Goal: Task Accomplishment & Management: Manage account settings

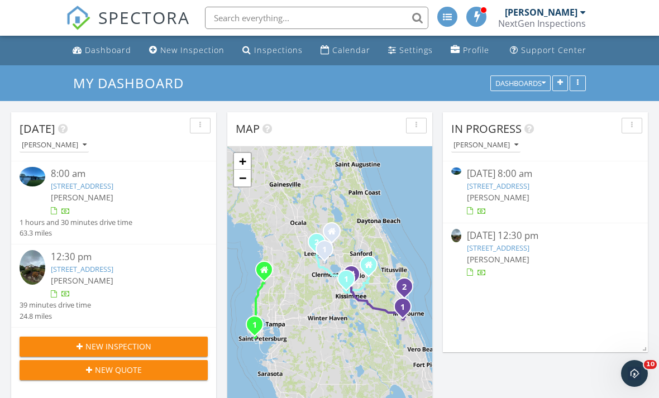
click at [463, 167] on div at bounding box center [459, 172] width 16 height 11
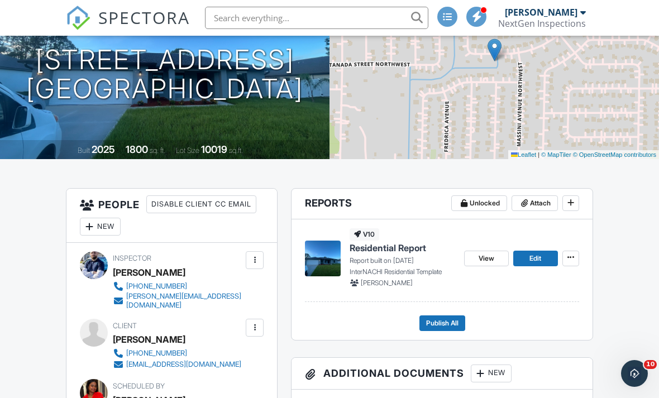
scroll to position [180, 0]
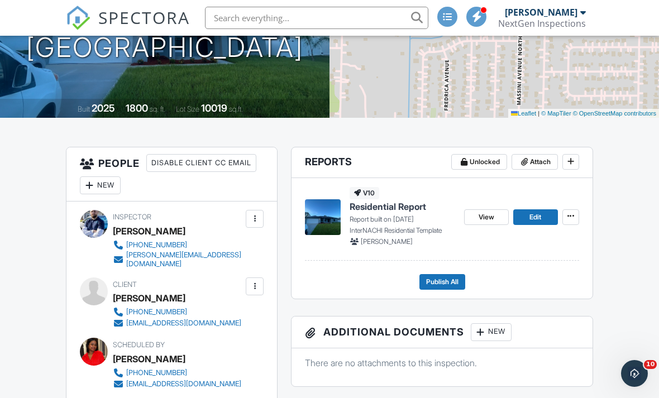
click at [488, 219] on span "View" at bounding box center [487, 217] width 16 height 11
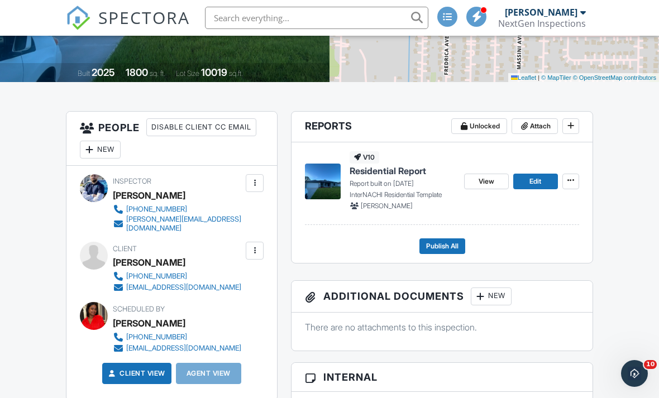
click at [492, 182] on span "View" at bounding box center [487, 181] width 16 height 11
click at [444, 244] on span "Publish All" at bounding box center [442, 246] width 32 height 11
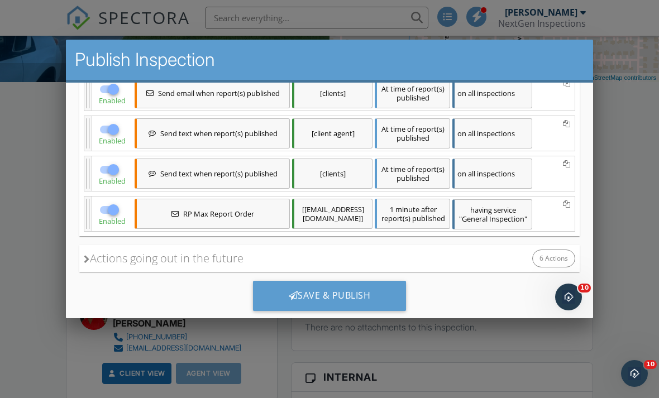
scroll to position [227, 0]
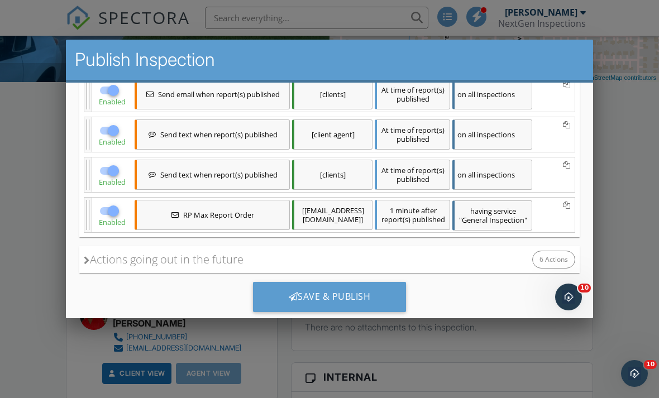
click at [321, 297] on div "Save & Publish" at bounding box center [330, 297] width 154 height 30
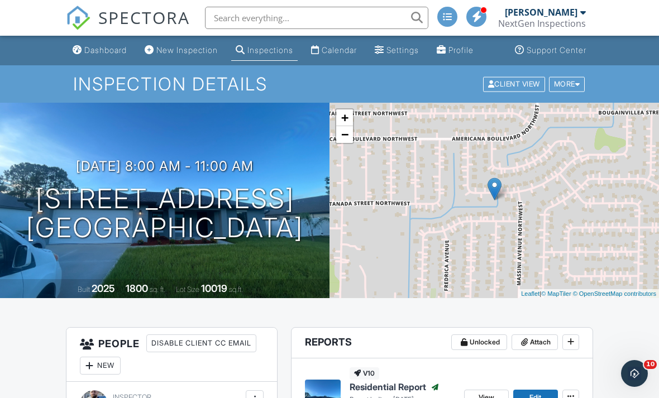
click at [104, 47] on div "Dashboard" at bounding box center [105, 49] width 42 height 9
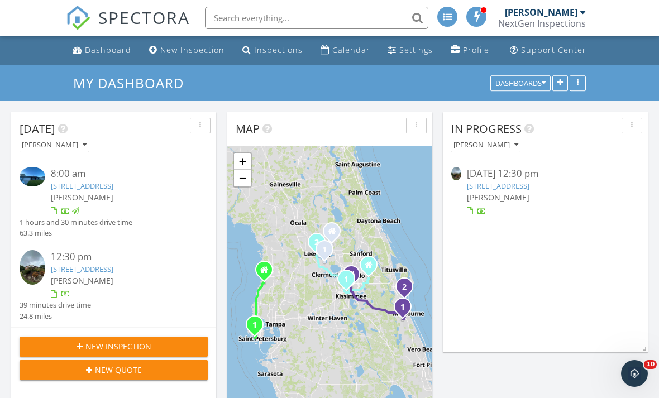
click at [459, 176] on img at bounding box center [456, 173] width 10 height 13
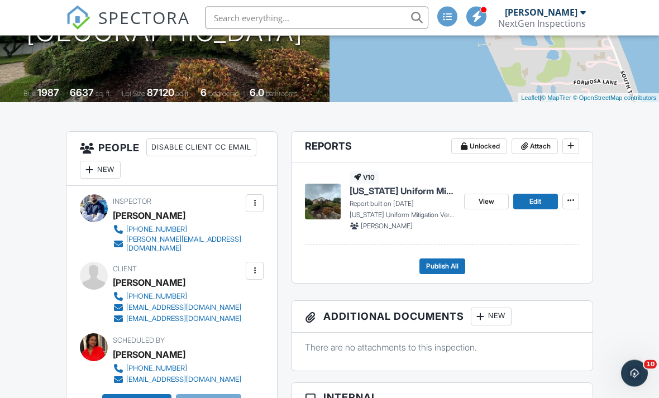
scroll to position [197, 0]
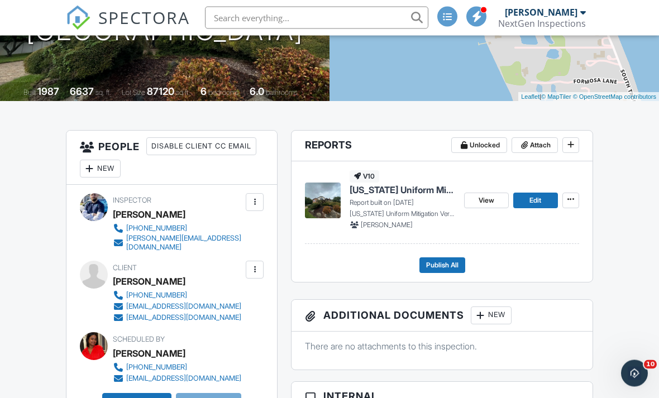
click at [494, 202] on span "View" at bounding box center [487, 201] width 16 height 11
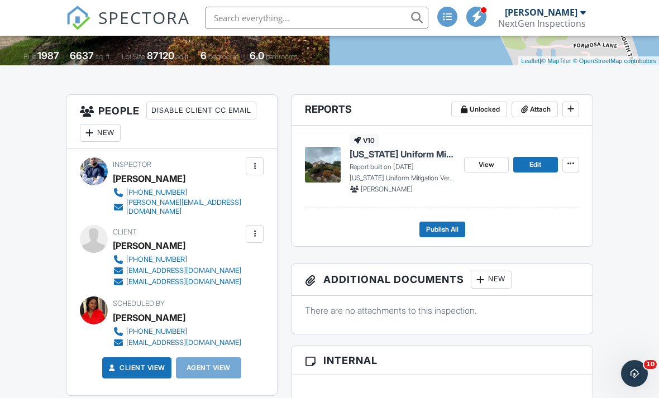
click at [483, 164] on span "View" at bounding box center [487, 164] width 16 height 11
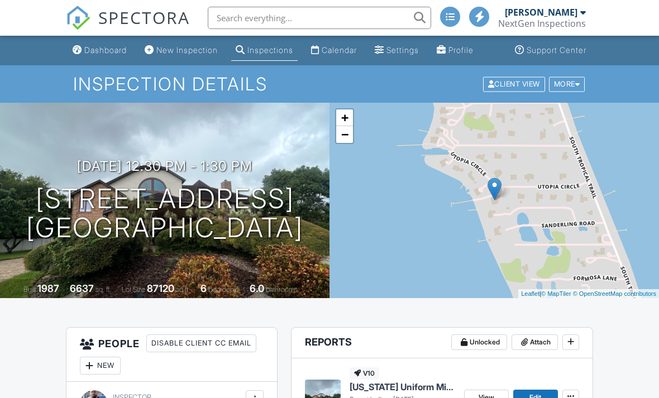
scroll to position [233, 0]
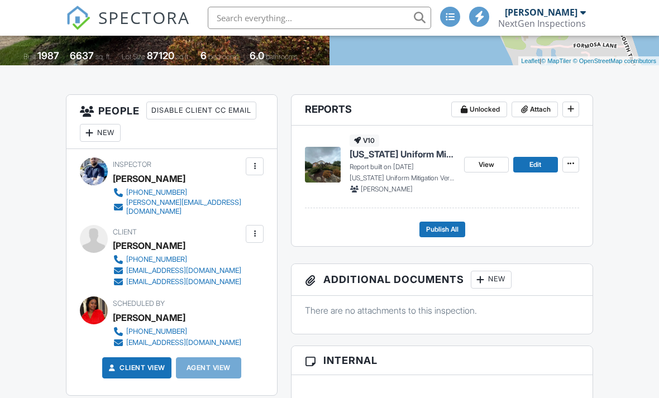
click at [451, 228] on span "Publish All" at bounding box center [442, 229] width 32 height 11
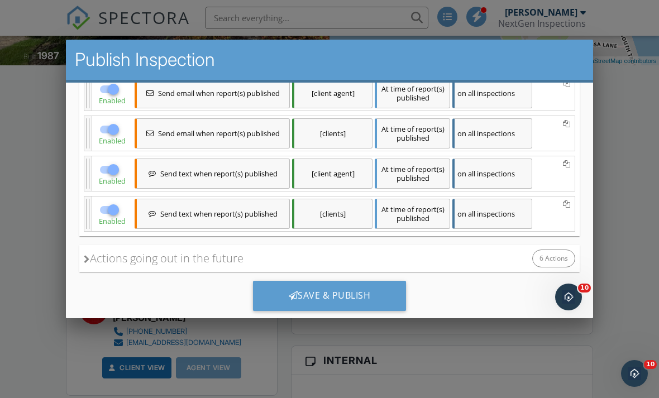
scroll to position [187, 0]
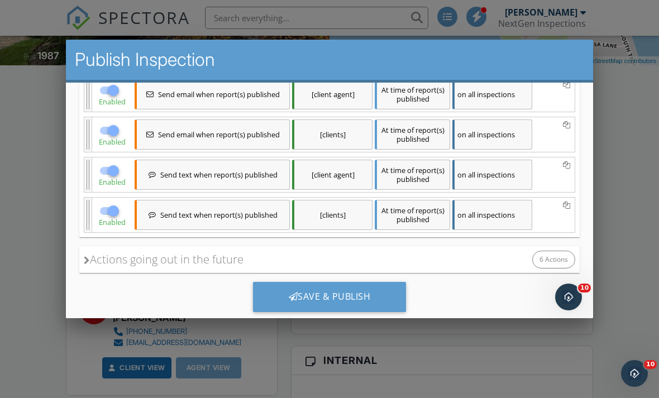
click at [354, 300] on div "Save & Publish" at bounding box center [330, 297] width 154 height 30
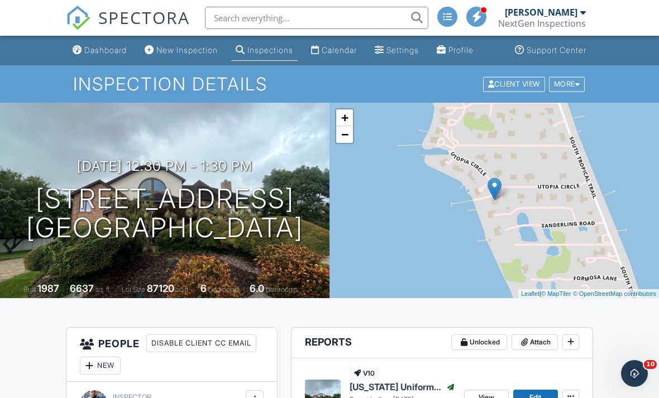
click at [98, 54] on div "Dashboard" at bounding box center [105, 49] width 42 height 9
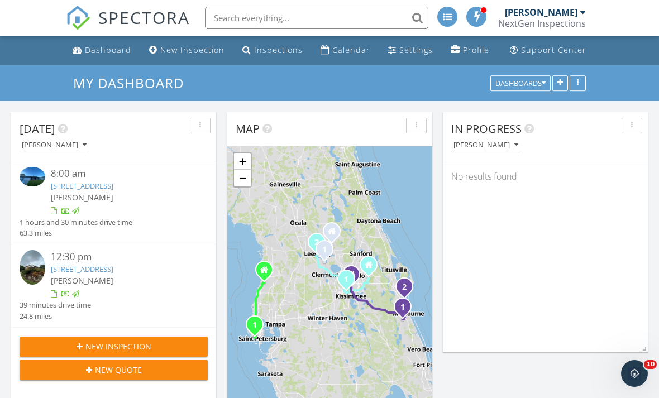
click at [345, 53] on div "Calendar" at bounding box center [351, 50] width 38 height 11
